Goal: Task Accomplishment & Management: Manage account settings

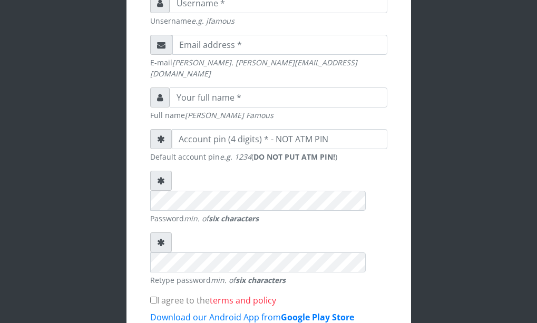
scroll to position [350, 0]
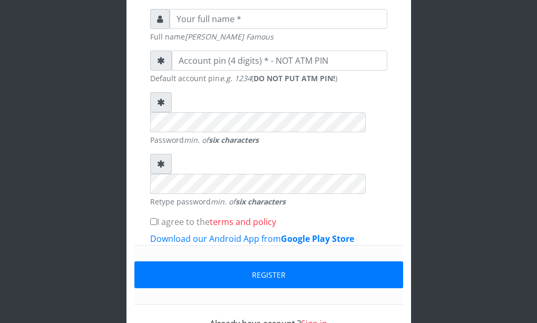
click at [320, 318] on link "Sign in" at bounding box center [314, 324] width 26 height 12
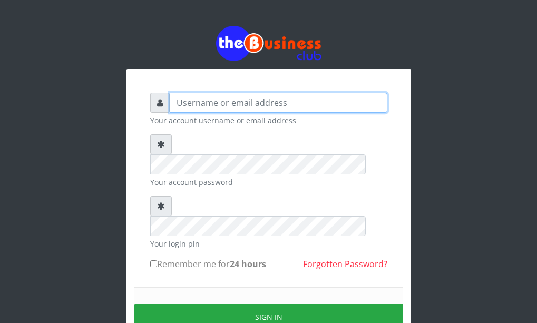
click at [217, 102] on input "text" at bounding box center [279, 103] width 218 height 20
type input "uchechukstelec"
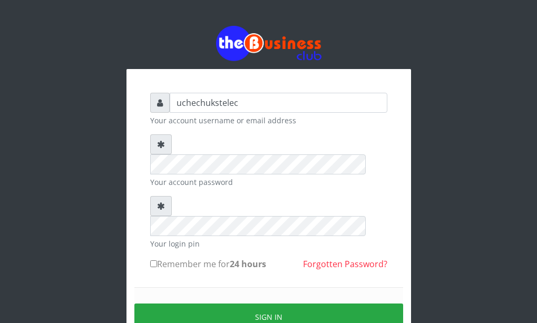
click at [156, 260] on input "Remember me for 24 hours" at bounding box center [153, 263] width 7 height 7
checkbox input "true"
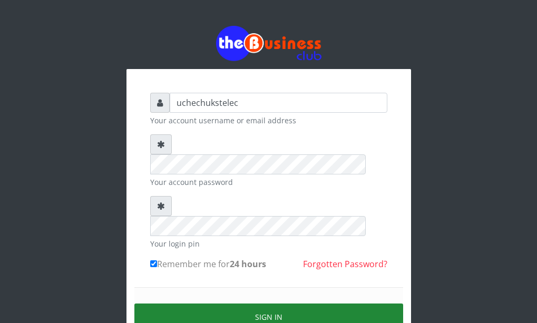
click at [306, 304] on button "Sign in" at bounding box center [268, 317] width 269 height 27
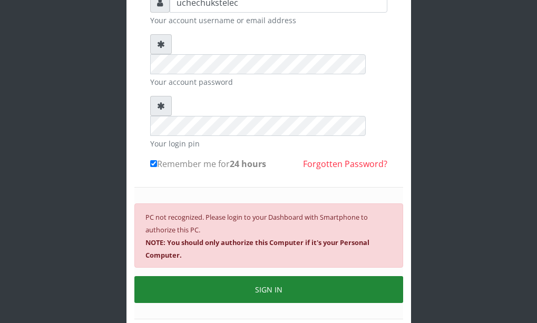
scroll to position [102, 0]
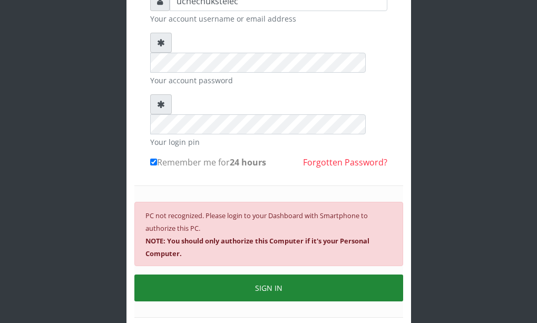
click at [264, 275] on button "SIGN IN" at bounding box center [268, 288] width 269 height 27
click at [254, 275] on button "SIGN IN" at bounding box center [268, 288] width 269 height 27
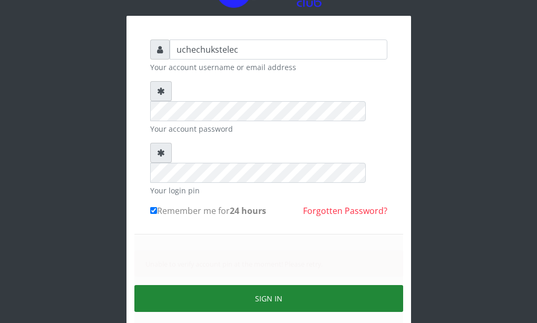
scroll to position [88, 0]
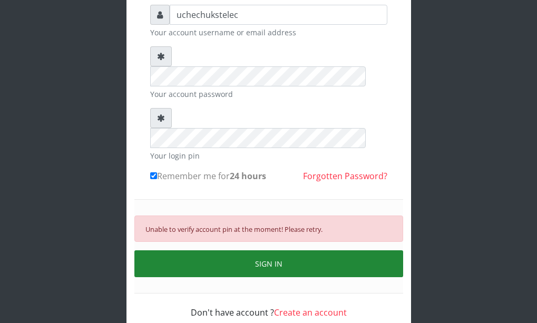
click at [260, 250] on button "SIGN IN" at bounding box center [268, 263] width 269 height 27
